Goal: Check status: Check status

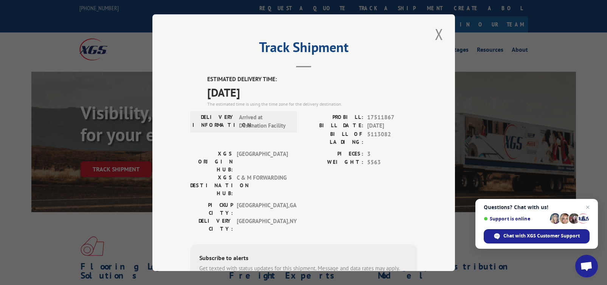
click at [317, 201] on div "PICKUP CITY: UNION CITY , GA DELIVERY CITY: ROCHESTER , NY" at bounding box center [303, 219] width 227 height 36
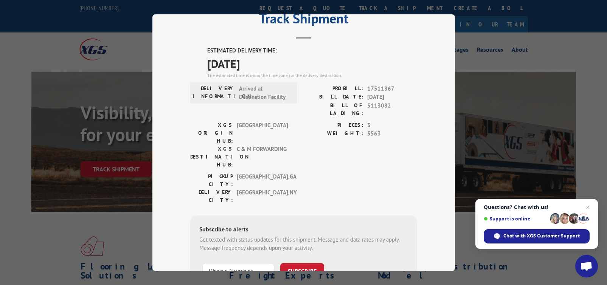
scroll to position [45, 0]
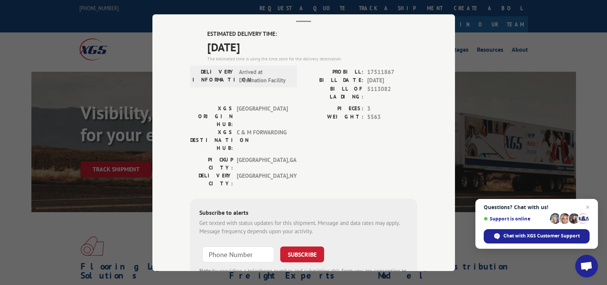
click at [392, 71] on span "17511867" at bounding box center [392, 72] width 50 height 9
drag, startPoint x: 392, startPoint y: 71, endPoint x: 368, endPoint y: 71, distance: 23.8
click at [368, 71] on span "17511867" at bounding box center [392, 72] width 50 height 9
copy span "17511867"
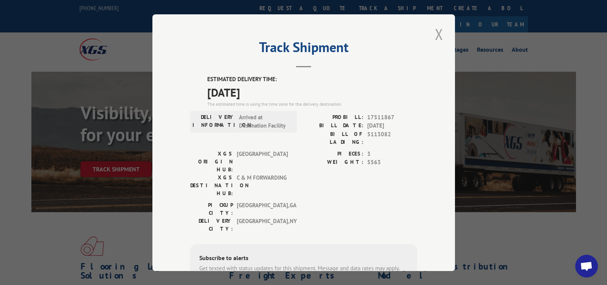
click at [438, 34] on button "Close modal" at bounding box center [438, 34] width 13 height 21
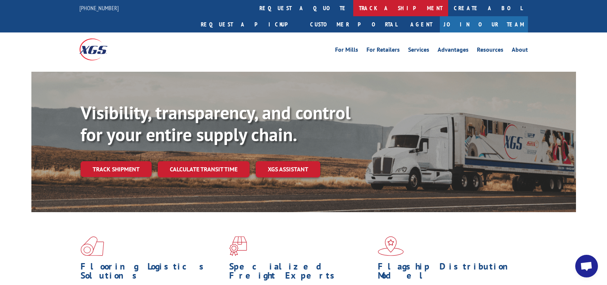
click at [353, 6] on link "track a shipment" at bounding box center [400, 8] width 95 height 16
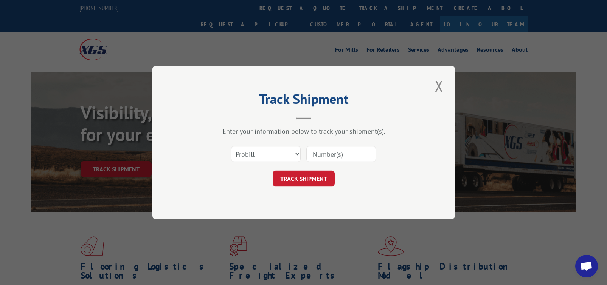
click at [319, 150] on input at bounding box center [341, 154] width 70 height 16
paste input "17511867"
type input "17511867"
click at [319, 177] on button "TRACK SHIPMENT" at bounding box center [303, 179] width 62 height 16
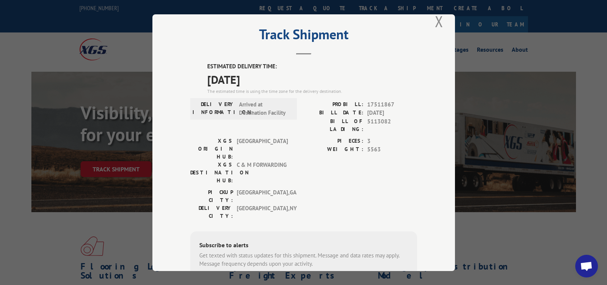
scroll to position [9, 0]
